Goal: Check status: Check status

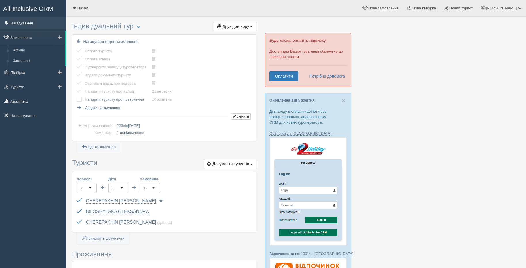
click at [30, 22] on link "Нагадування" at bounding box center [33, 23] width 66 height 13
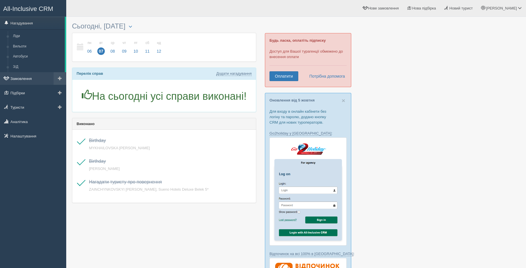
click at [31, 77] on link "Замовлення" at bounding box center [33, 78] width 66 height 13
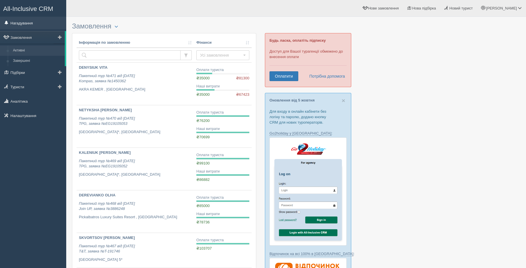
click at [16, 24] on link "Нагадування" at bounding box center [33, 23] width 66 height 13
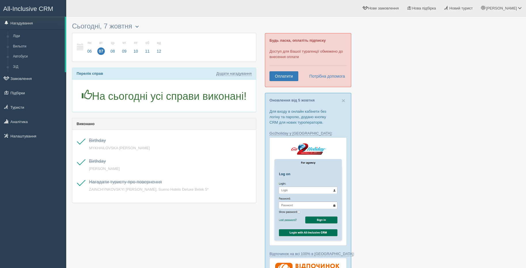
click at [134, 24] on button "button" at bounding box center [137, 26] width 10 height 9
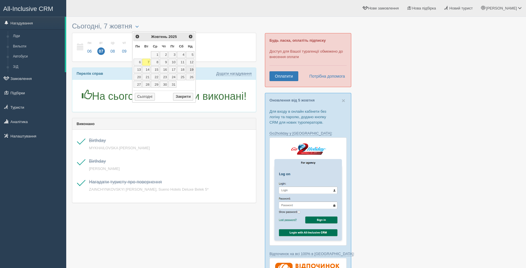
click at [191, 70] on link "19" at bounding box center [190, 69] width 9 height 7
type input "19.10.2025"
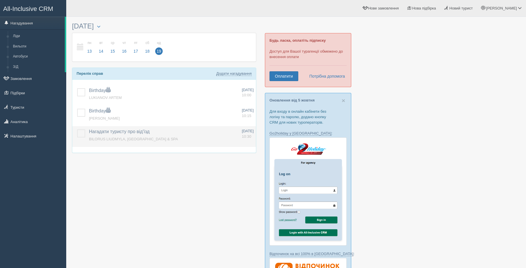
click at [148, 134] on label "Нагадати туристу про від'їзд" at bounding box center [119, 132] width 61 height 7
click at [132, 131] on span "Нагадати туристу про від'їзд" at bounding box center [119, 131] width 61 height 5
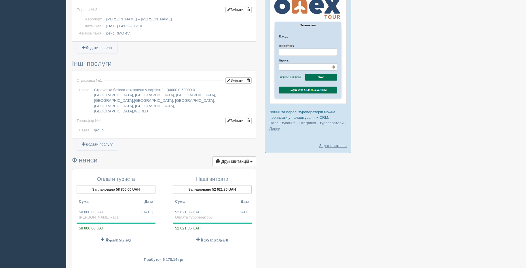
scroll to position [417, 0]
